Goal: Transaction & Acquisition: Obtain resource

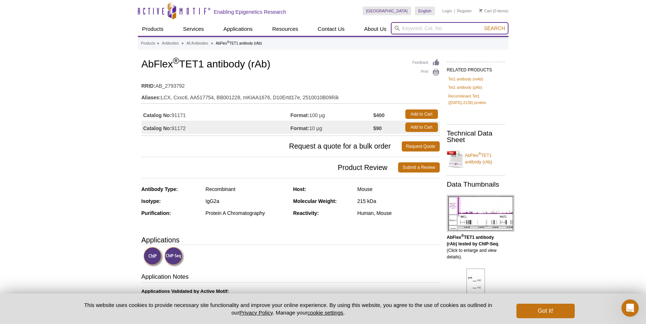
click at [427, 26] on input "search" at bounding box center [450, 28] width 118 height 12
paste input "61686"
type input "61686"
click at [495, 28] on button "Search" at bounding box center [494, 28] width 25 height 7
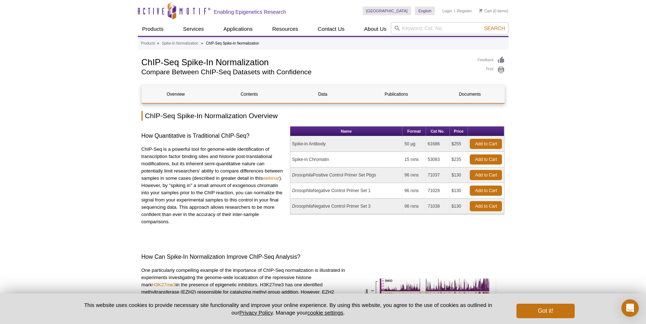
click at [168, 16] on icon at bounding box center [172, 10] width 8 height 12
click at [481, 144] on link "Add to Cart" at bounding box center [486, 144] width 32 height 10
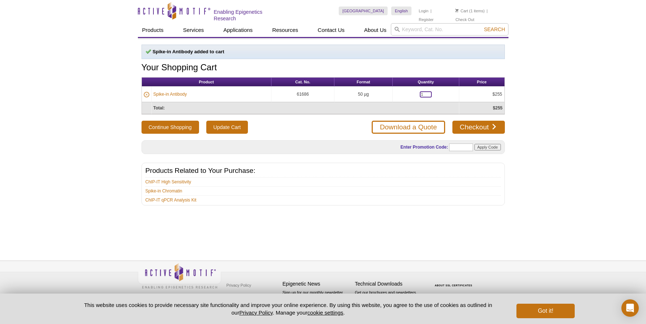
drag, startPoint x: 427, startPoint y: 93, endPoint x: 411, endPoint y: 93, distance: 15.9
click at [411, 93] on td "1" at bounding box center [426, 94] width 67 height 16
type input "2"
click at [551, 92] on div "Active Motif Logo Enabling Epigenetics Research 1 Search Skip to content Active…" at bounding box center [323, 162] width 646 height 324
click at [429, 91] on input "2" at bounding box center [426, 94] width 12 height 6
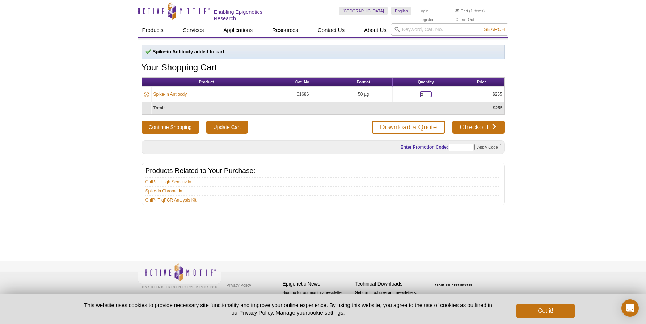
click at [171, 126] on button "Continue Shopping" at bounding box center [171, 127] width 58 height 13
click at [222, 125] on input "Update Cart" at bounding box center [227, 127] width 42 height 13
click at [467, 148] on input "text" at bounding box center [461, 147] width 24 height 8
drag, startPoint x: 422, startPoint y: 93, endPoint x: 411, endPoint y: 92, distance: 11.2
click at [411, 92] on td "2" at bounding box center [426, 94] width 67 height 16
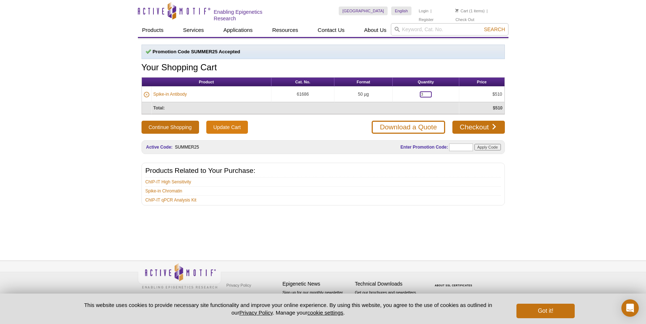
type input "3"
click at [235, 125] on input "Update Cart" at bounding box center [227, 127] width 42 height 13
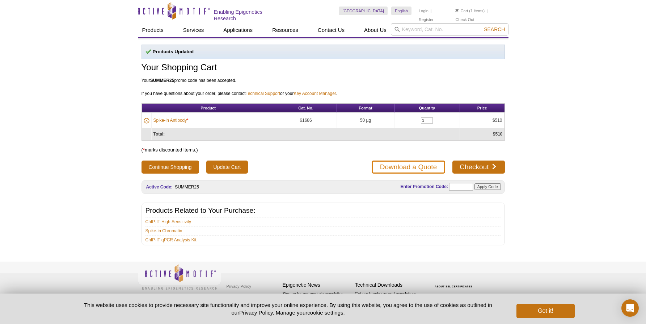
click at [423, 167] on link "Download a Quote" at bounding box center [408, 166] width 73 height 13
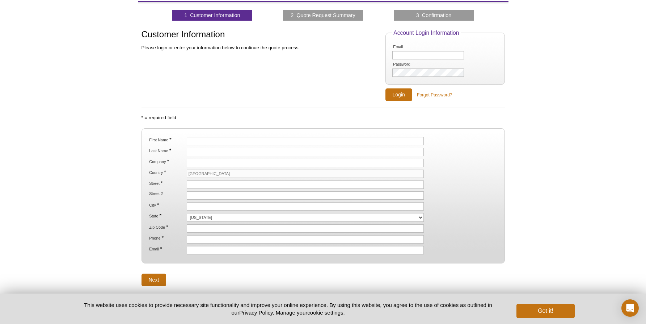
scroll to position [43, 0]
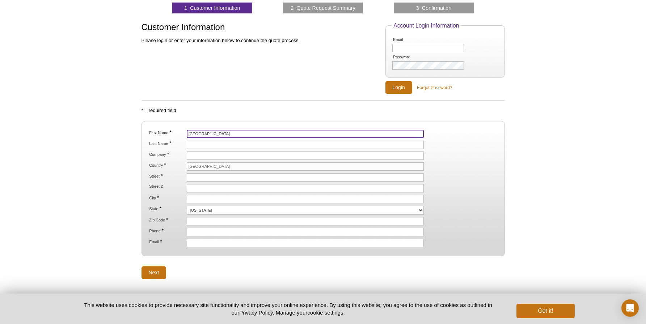
type input "Mingyang"
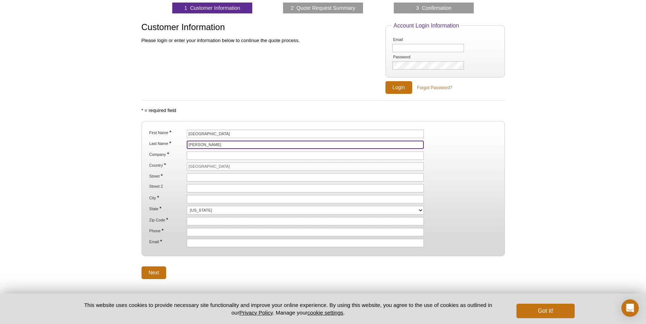
type input "Liu"
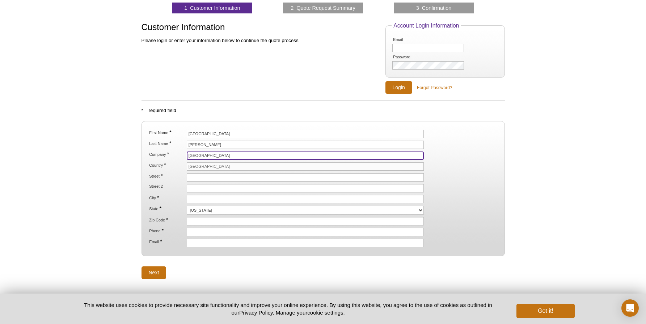
type input "Emory University"
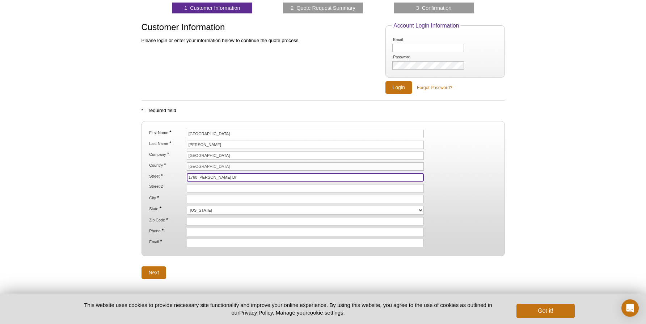
click at [250, 179] on input "1760 Haygood Dr" at bounding box center [305, 177] width 237 height 8
type input "1760 [PERSON_NAME] Dr [PERSON_NAME]"
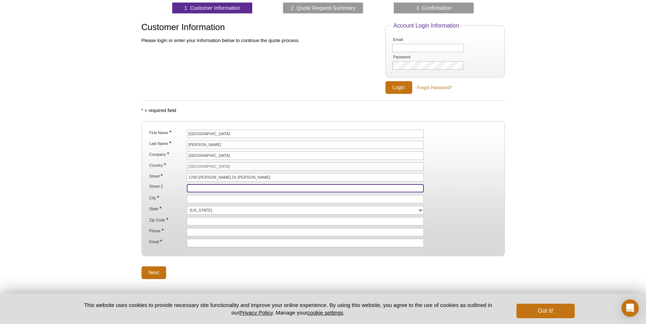
click at [271, 187] on input "Street 2" at bounding box center [305, 188] width 237 height 8
type input "HSRB-1 E369 E1"
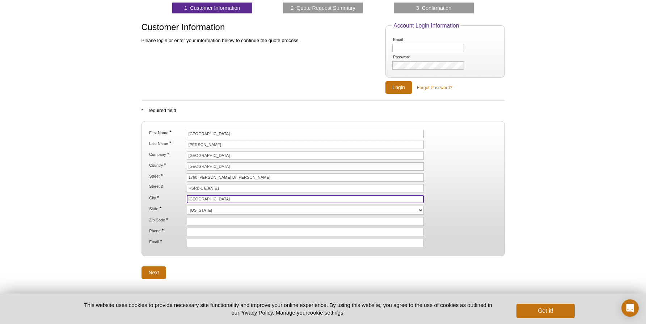
type input "[GEOGRAPHIC_DATA]"
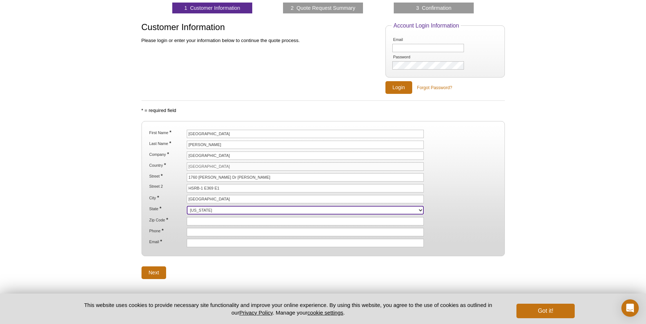
select select "GA"
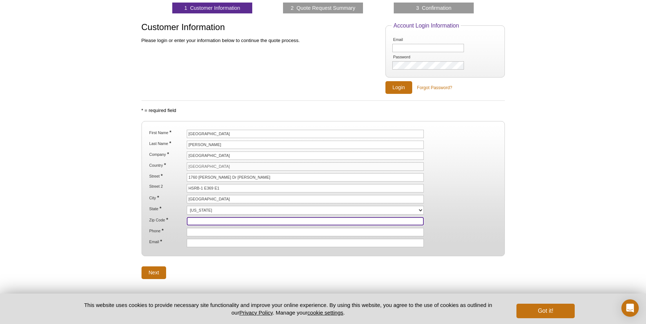
click at [211, 217] on input "Zip Code *" at bounding box center [305, 221] width 237 height 8
type input "30322"
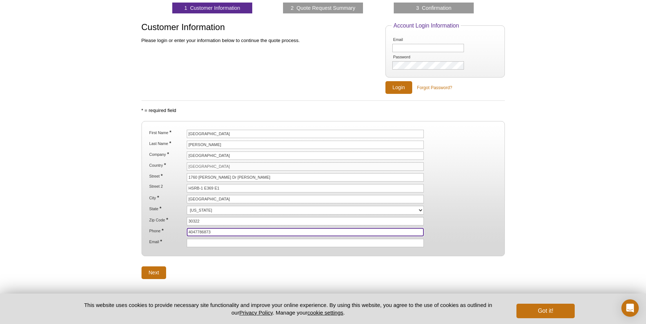
type input "4047786873"
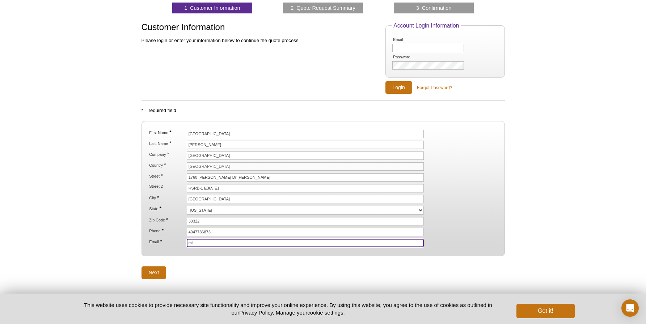
type input "mliu"
type input "[EMAIL_ADDRESS][DOMAIN_NAME]"
click at [207, 262] on form "First Name * Mingyang Last Name * Liu Company * Emory University Country * Unit…" at bounding box center [323, 200] width 363 height 158
click at [151, 272] on input "Next" at bounding box center [154, 272] width 25 height 13
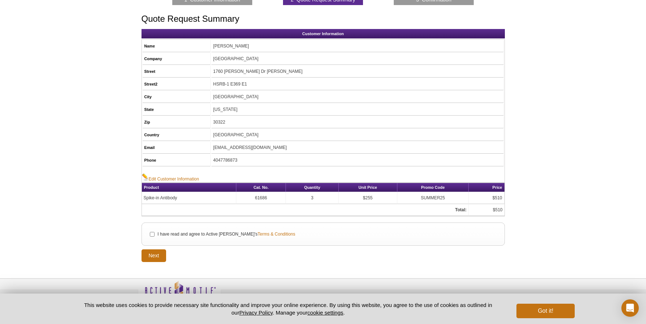
scroll to position [64, 0]
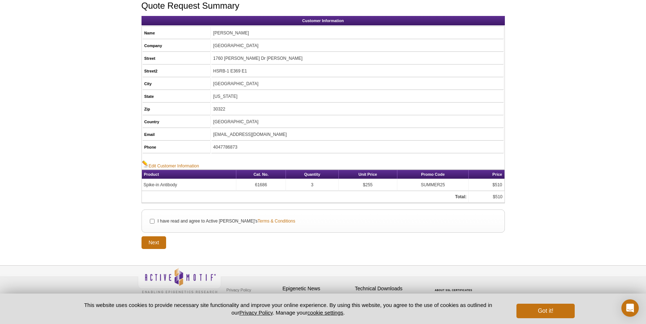
click at [151, 219] on input "I have read and agree to Active Motif's Terms & Conditions" at bounding box center [152, 221] width 5 height 5
checkbox input "true"
click at [153, 242] on input "Next" at bounding box center [154, 242] width 25 height 13
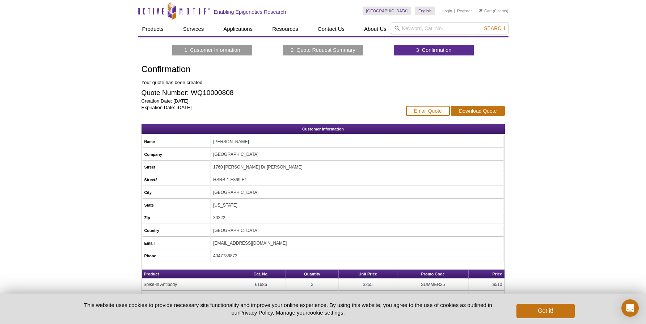
click at [435, 110] on link "Email Quote" at bounding box center [428, 111] width 44 height 10
click at [521, 311] on button "Got it!" at bounding box center [545, 310] width 58 height 14
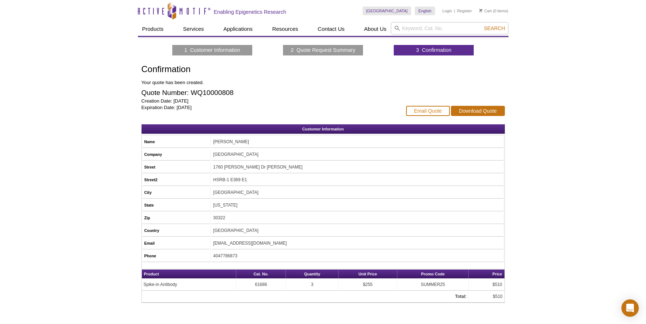
click at [434, 107] on link "Email Quote" at bounding box center [428, 111] width 44 height 10
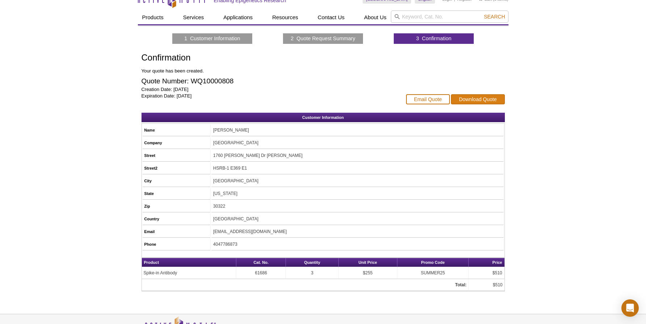
click at [476, 101] on link "Download Quote" at bounding box center [478, 99] width 54 height 10
